Goal: Obtain resource: Download file/media

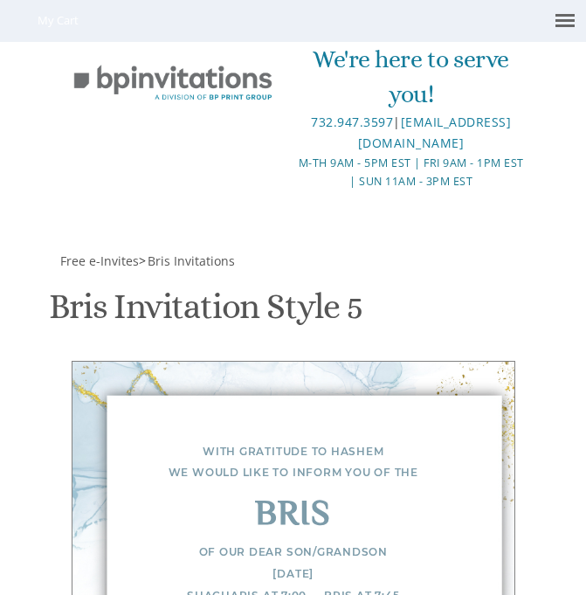
scroll to position [228, 0]
click at [489, 361] on div "With gratitude to Hashem We would like to inform you of the Bris Of our dear so…" at bounding box center [293, 593] width 444 height 465
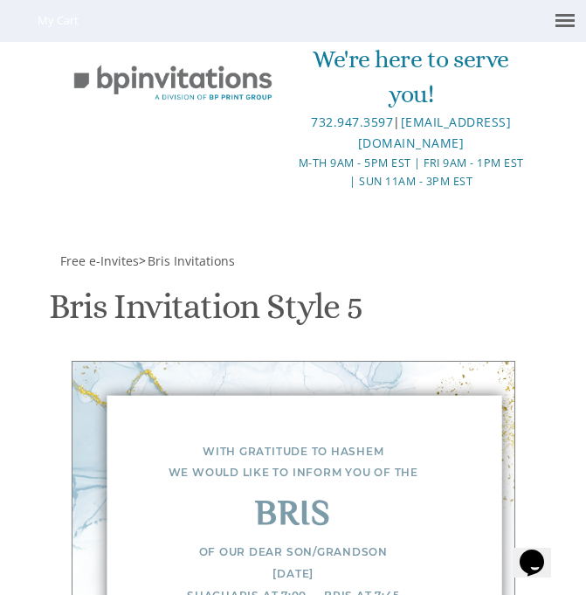
click at [546, 562] on div "Opens Chat This icon Opens the chat window." at bounding box center [532, 563] width 28 height 28
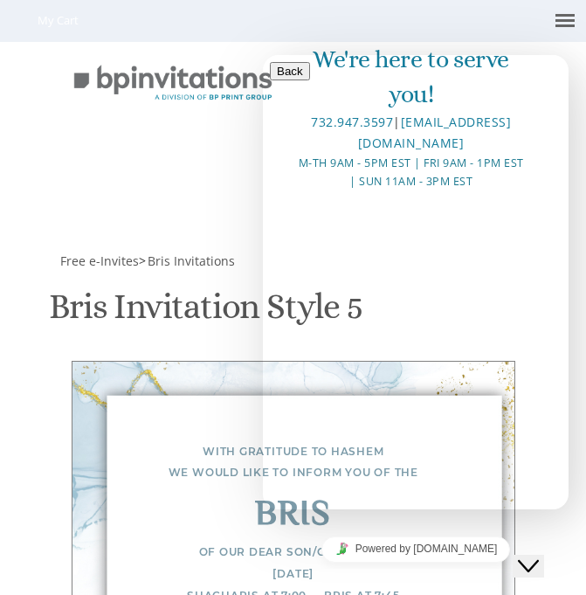
click at [544, 555] on button "Close Chat This icon closes the chat window." at bounding box center [528, 566] width 31 height 23
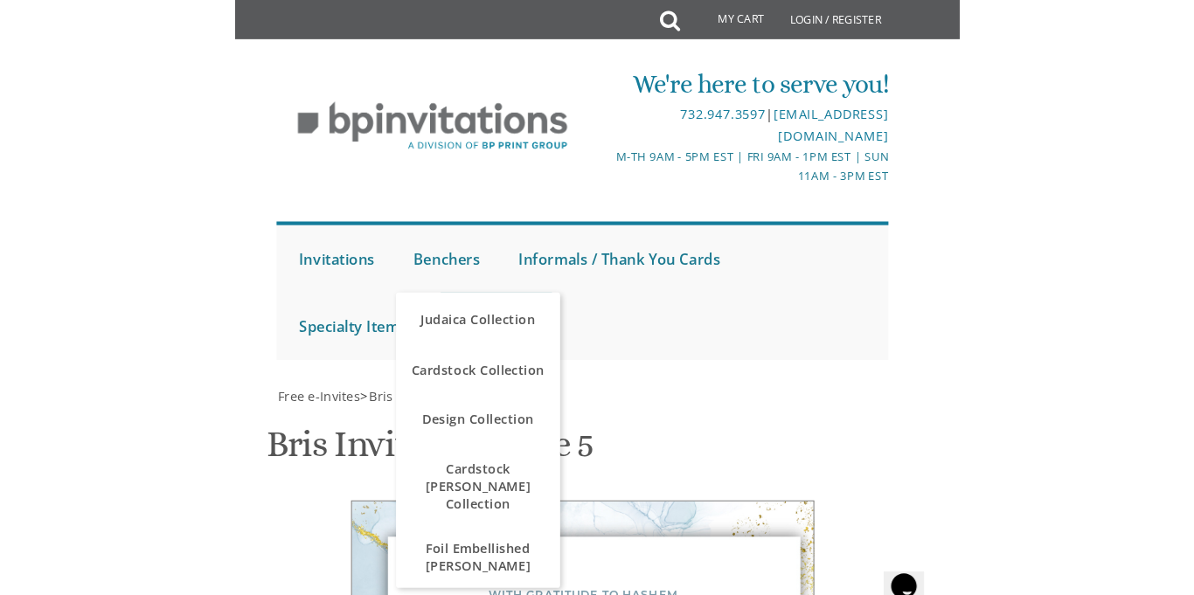
scroll to position [363, 0]
